Goal: Task Accomplishment & Management: Complete application form

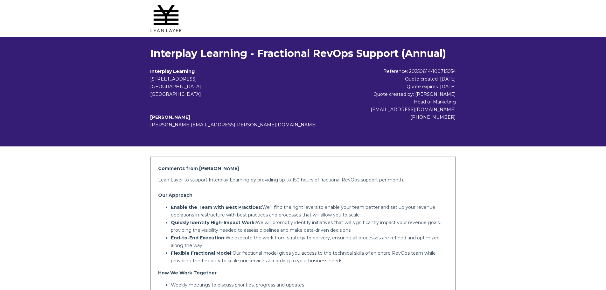
scroll to position [898, 0]
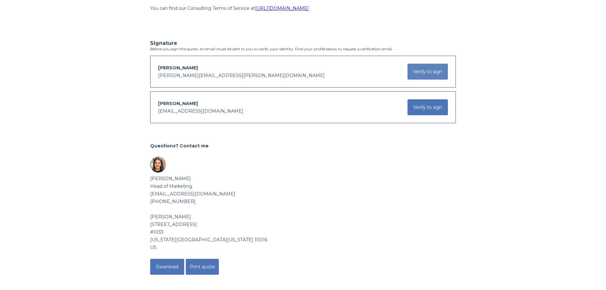
click at [429, 67] on button "Verify to sign" at bounding box center [428, 72] width 40 height 16
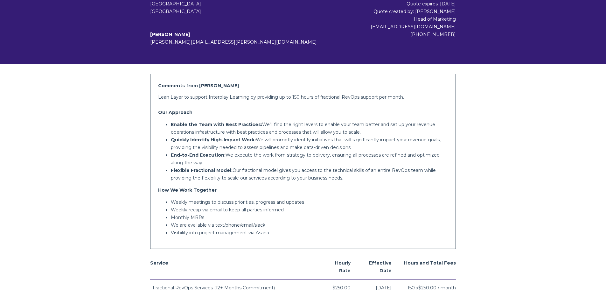
scroll to position [82, 0]
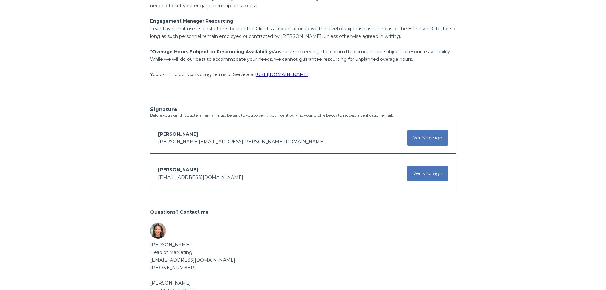
scroll to position [833, 0]
click at [422, 135] on button "Verify to sign" at bounding box center [428, 137] width 40 height 16
